Goal: Task Accomplishment & Management: Use online tool/utility

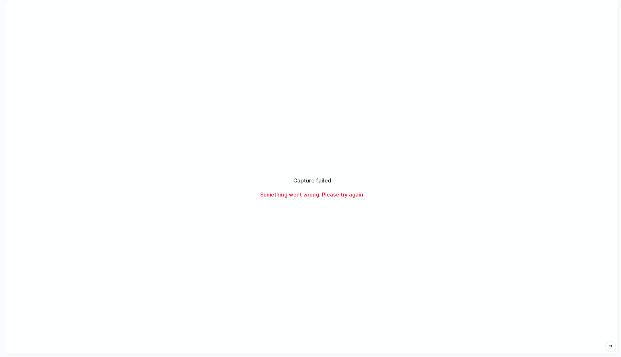
click at [313, 195] on span "Something went wrong. Please try again." at bounding box center [312, 195] width 105 height 8
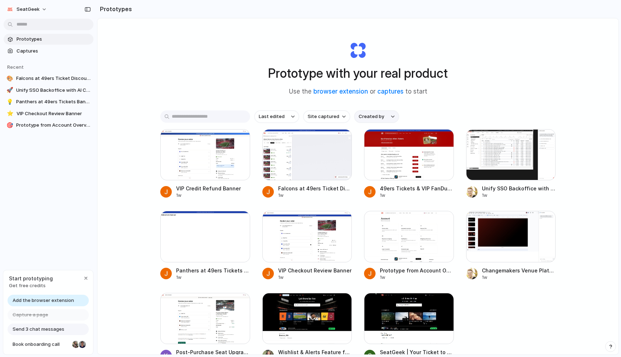
click at [391, 118] on div "button" at bounding box center [393, 116] width 4 height 3
click at [339, 118] on button "Site captured" at bounding box center [327, 116] width 47 height 12
click at [285, 100] on div "All sites seatgeek.com google.com seatgeekenterprise.com" at bounding box center [310, 178] width 621 height 357
click at [22, 11] on span "SeatGeek" at bounding box center [28, 9] width 23 height 7
click at [26, 23] on span "Settings" at bounding box center [27, 25] width 20 height 7
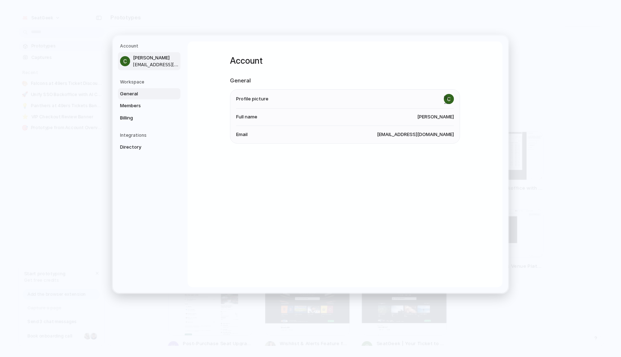
click at [128, 96] on span "General" at bounding box center [143, 93] width 46 height 7
click at [133, 108] on span "Members" at bounding box center [143, 105] width 46 height 7
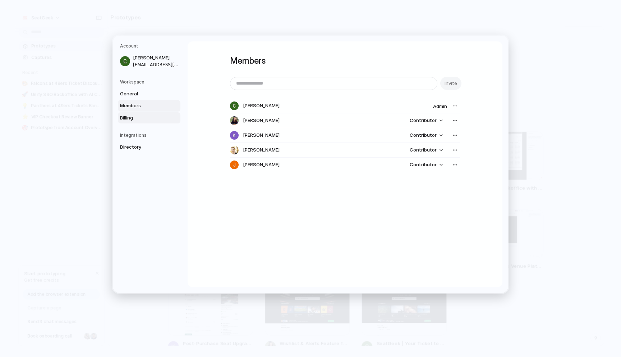
click at [133, 120] on span "Billing" at bounding box center [143, 117] width 46 height 7
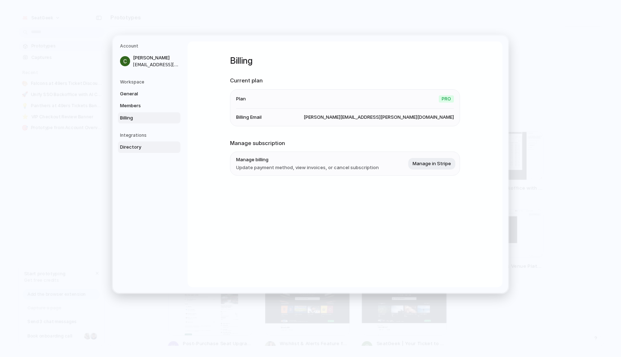
click at [159, 148] on span "Directory" at bounding box center [143, 146] width 46 height 7
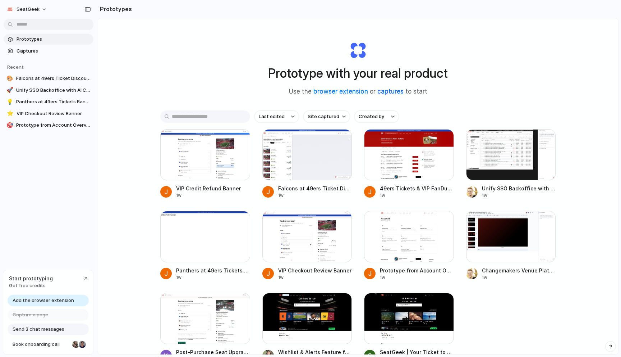
click at [391, 91] on link "captures" at bounding box center [391, 91] width 26 height 7
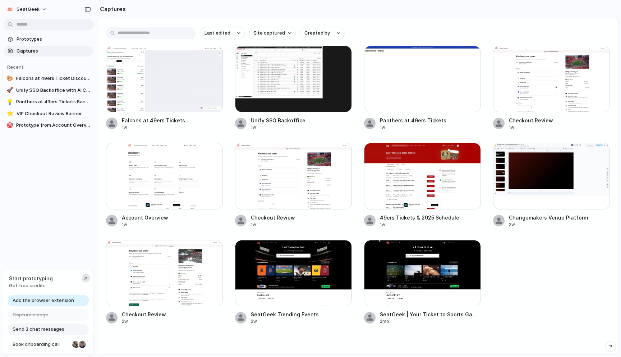
click at [86, 278] on div "button" at bounding box center [86, 278] width 6 height 6
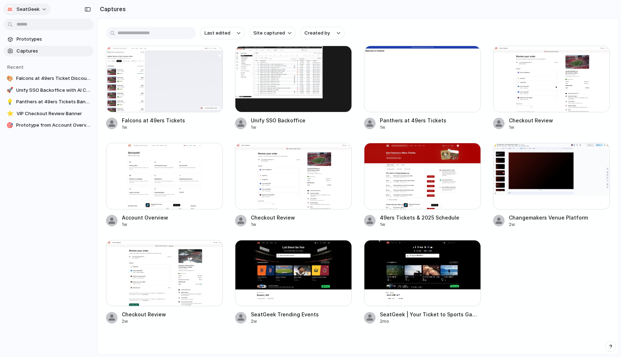
click at [35, 8] on span "SeatGeek" at bounding box center [28, 9] width 23 height 7
click at [37, 27] on li "Settings" at bounding box center [35, 26] width 60 height 12
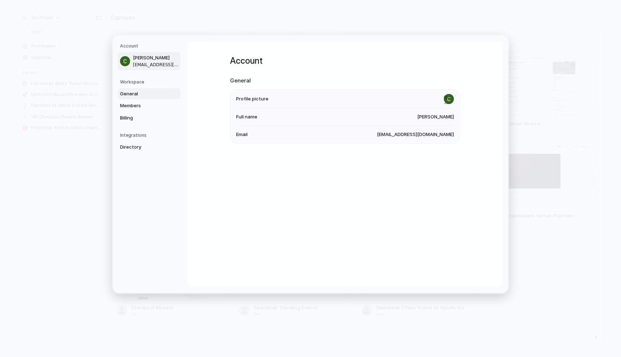
click at [128, 93] on span "General" at bounding box center [143, 93] width 46 height 7
click at [128, 106] on span "Members" at bounding box center [143, 105] width 46 height 7
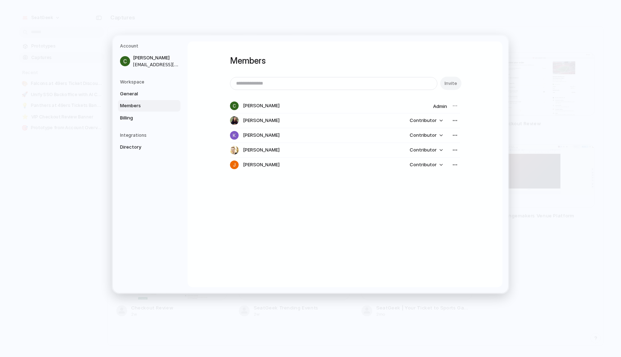
click at [453, 105] on div at bounding box center [455, 106] width 10 height 10
click at [455, 121] on div "button" at bounding box center [455, 121] width 6 height 6
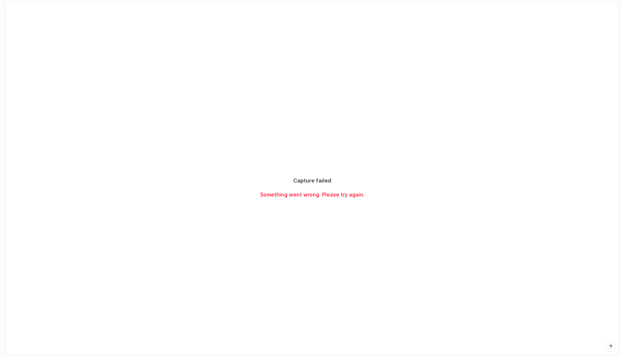
click at [311, 178] on div at bounding box center [311, 178] width 0 height 0
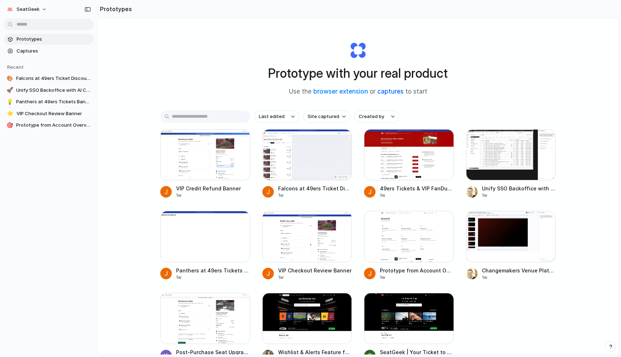
click at [388, 91] on link "captures" at bounding box center [391, 91] width 26 height 7
click at [337, 92] on link "browser extension" at bounding box center [341, 91] width 55 height 7
